Goal: Information Seeking & Learning: Learn about a topic

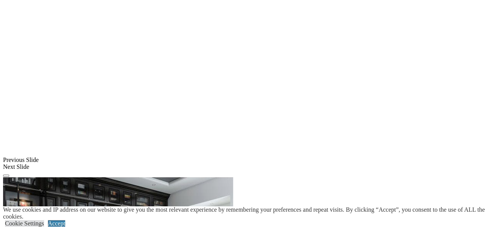
scroll to position [583, 0]
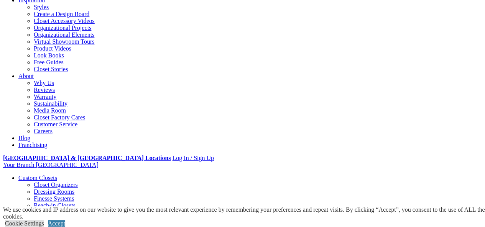
scroll to position [153, 0]
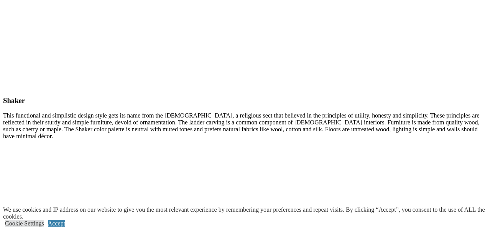
scroll to position [3644, 0]
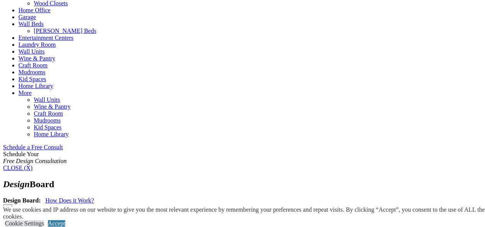
scroll to position [384, 0]
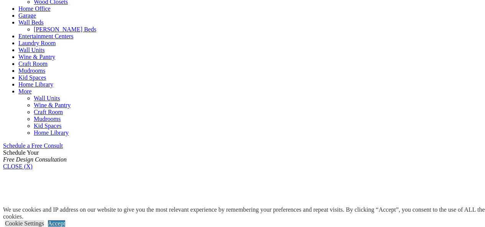
scroll to position [384, 0]
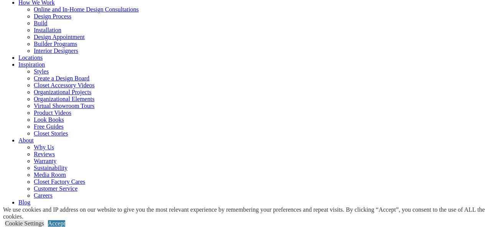
scroll to position [113, 0]
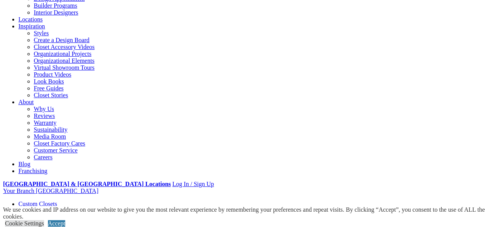
scroll to position [153, 0]
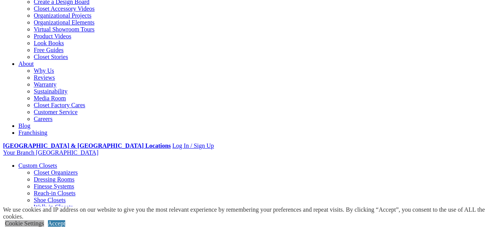
click at [44, 221] on link "Cookie Settings" at bounding box center [24, 224] width 39 height 7
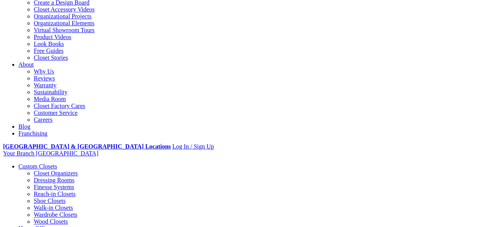
scroll to position [115, 0]
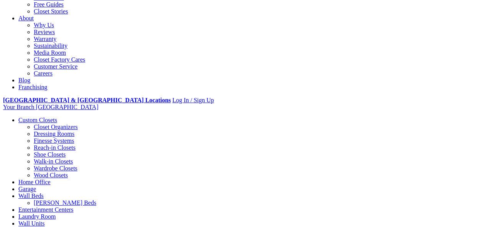
scroll to position [124, 0]
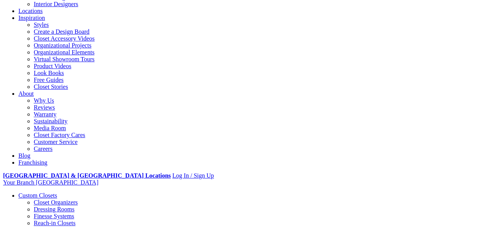
click at [95, 63] on link "Virtual Showroom Tours" at bounding box center [64, 59] width 61 height 7
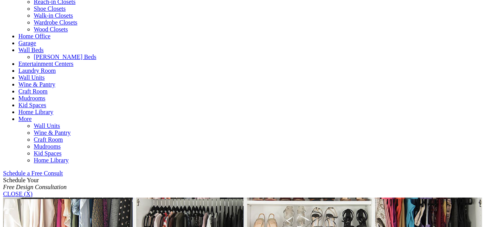
scroll to position [366, 0]
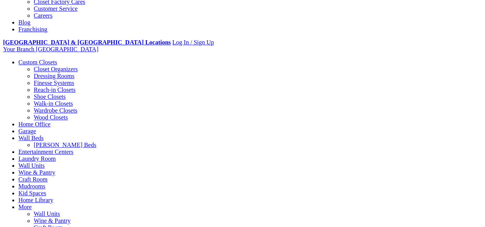
scroll to position [268, 0]
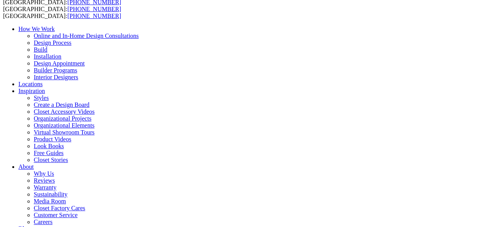
scroll to position [38, 0]
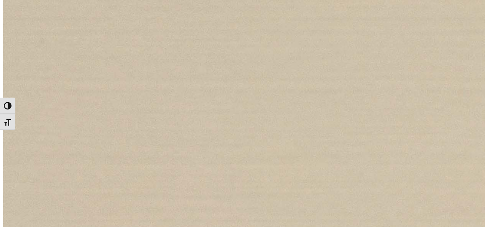
scroll to position [921, 0]
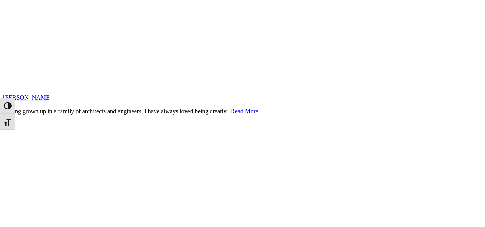
scroll to position [921, 0]
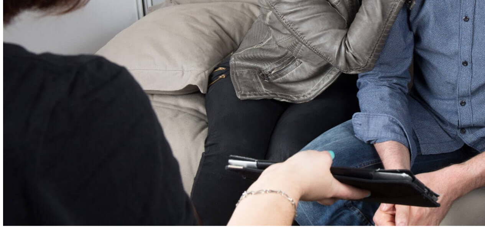
scroll to position [2647, 0]
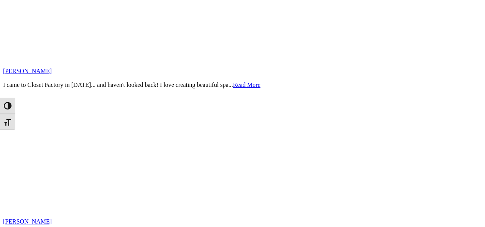
scroll to position [921, 0]
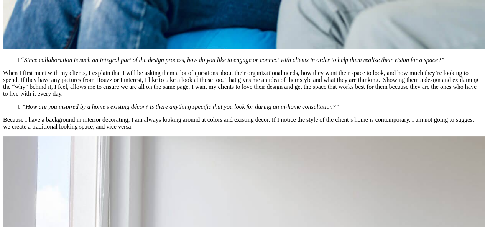
scroll to position [2953, 0]
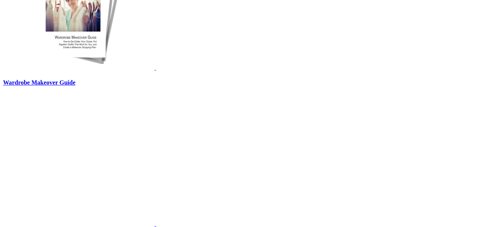
scroll to position [690, 0]
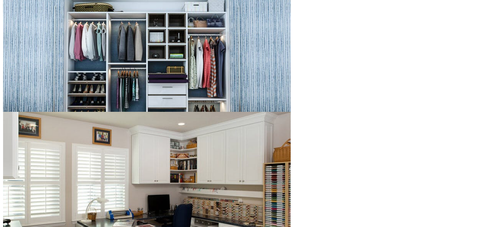
scroll to position [805, 0]
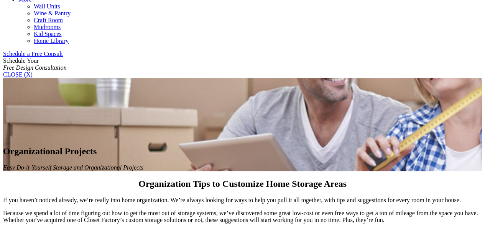
scroll to position [460, 0]
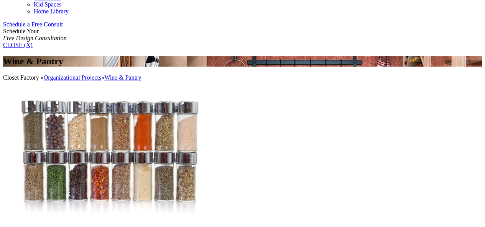
scroll to position [499, 0]
